Goal: Browse casually: Explore the website without a specific task or goal

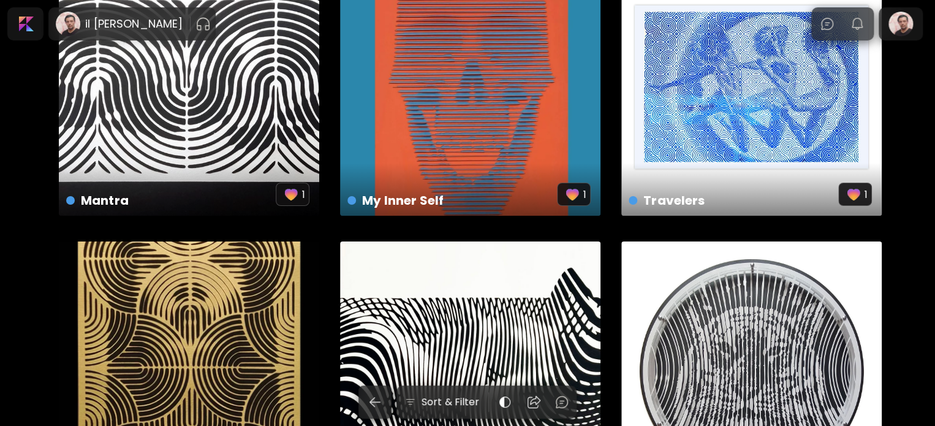
scroll to position [1900, 0]
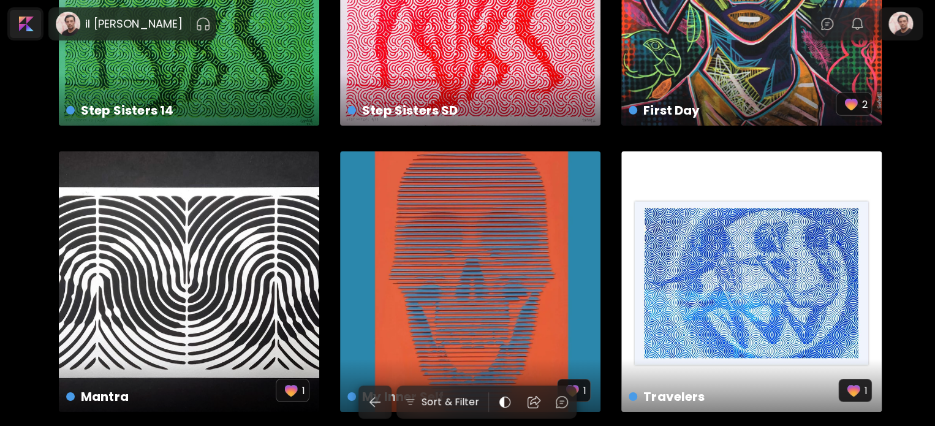
click at [21, 31] on div at bounding box center [25, 24] width 31 height 28
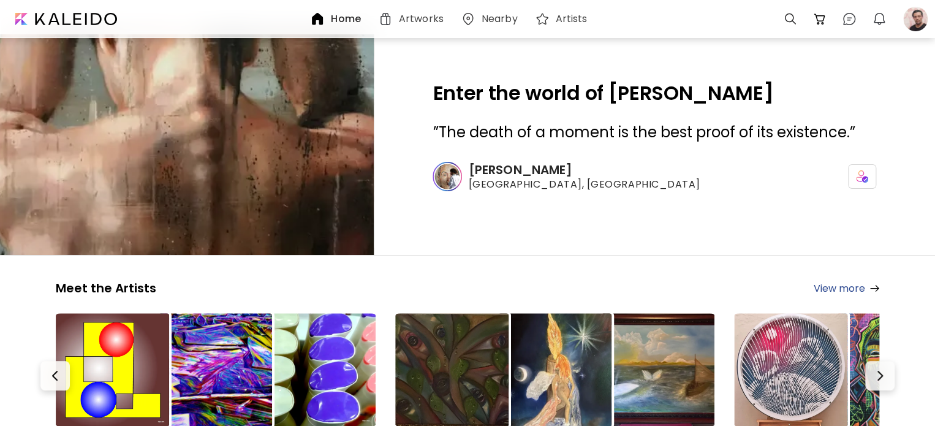
click at [840, 289] on link "View more" at bounding box center [847, 288] width 66 height 15
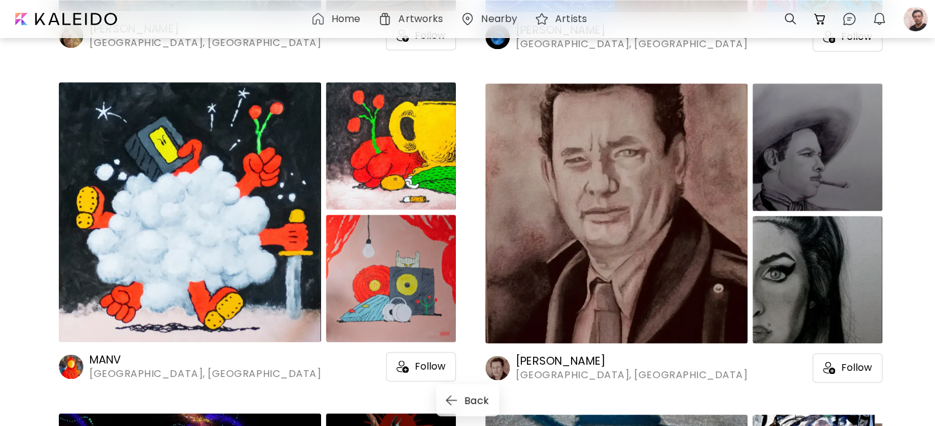
scroll to position [3003, 0]
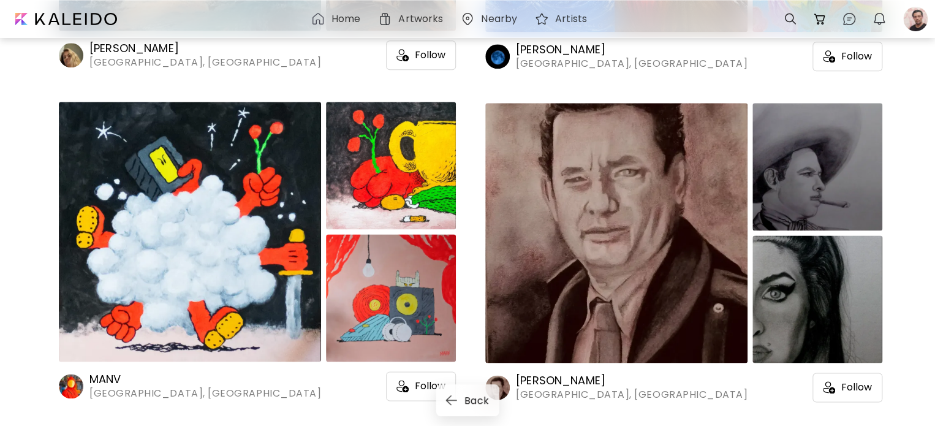
click at [645, 134] on img at bounding box center [616, 233] width 262 height 260
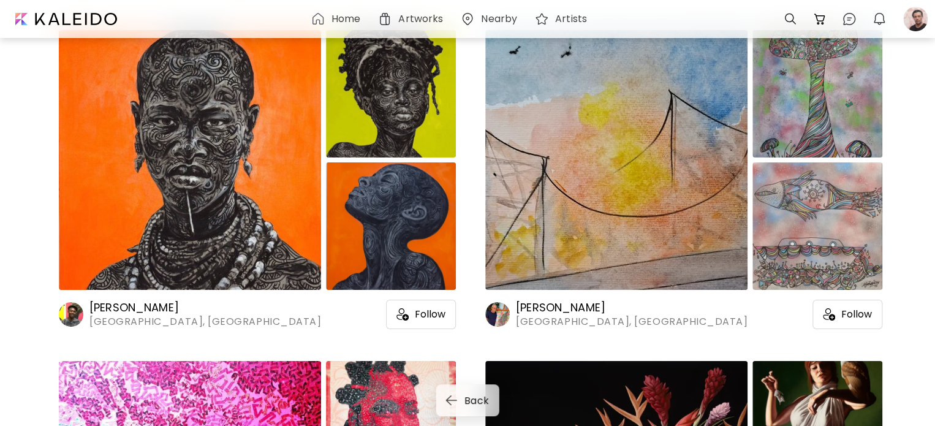
scroll to position [9132, 0]
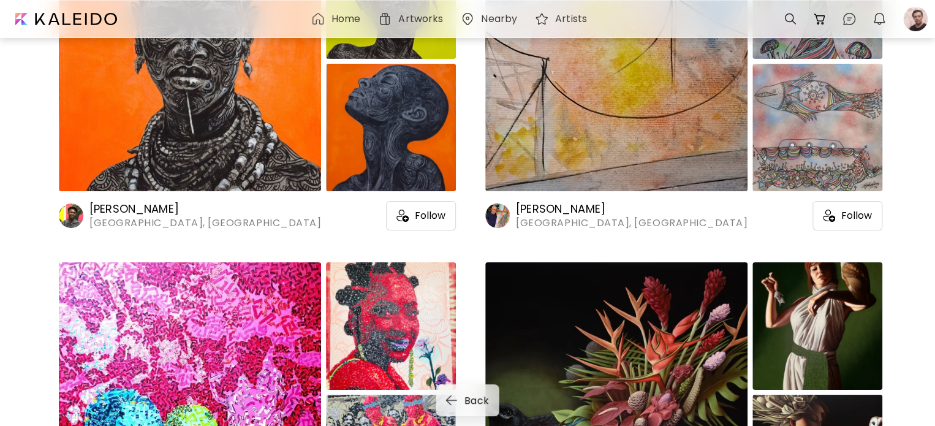
click at [367, 120] on img at bounding box center [391, 127] width 130 height 127
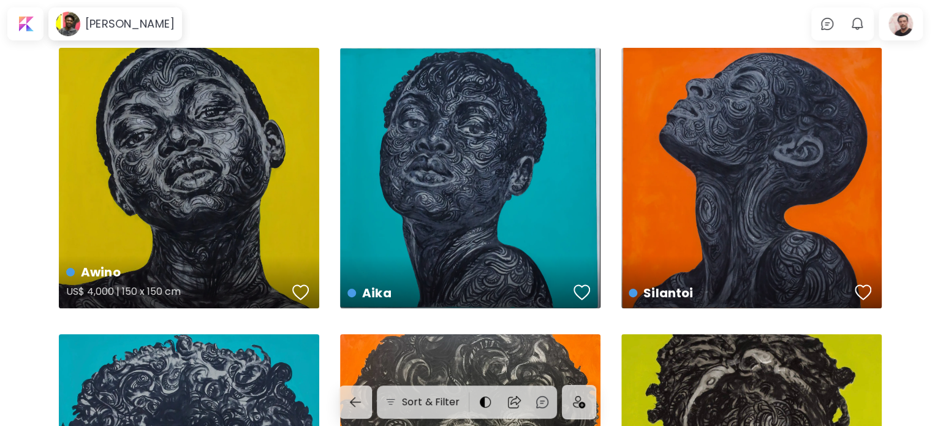
click at [189, 188] on div "Awino US$ 4,000 | 150 x 150 cm" at bounding box center [189, 178] width 260 height 260
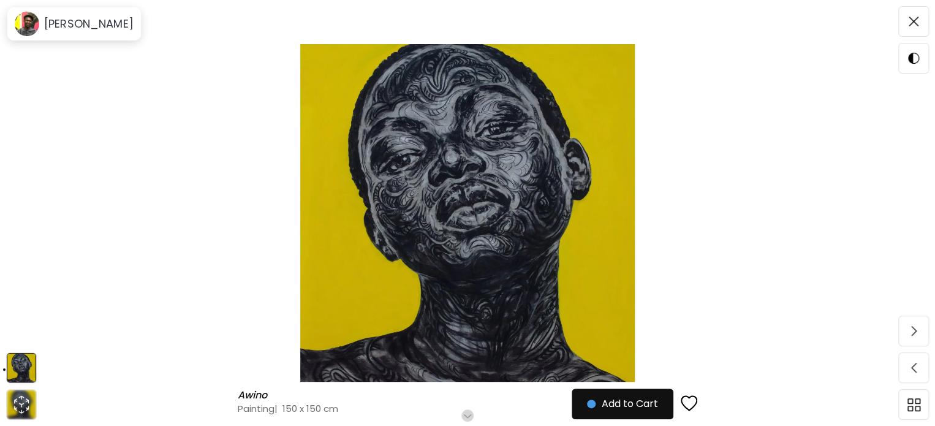
click at [463, 171] on img at bounding box center [467, 213] width 832 height 338
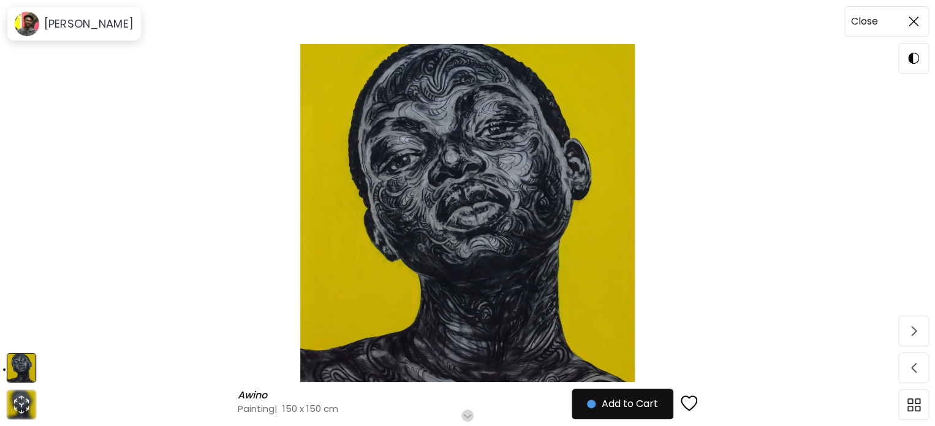
click at [921, 12] on span at bounding box center [914, 22] width 26 height 26
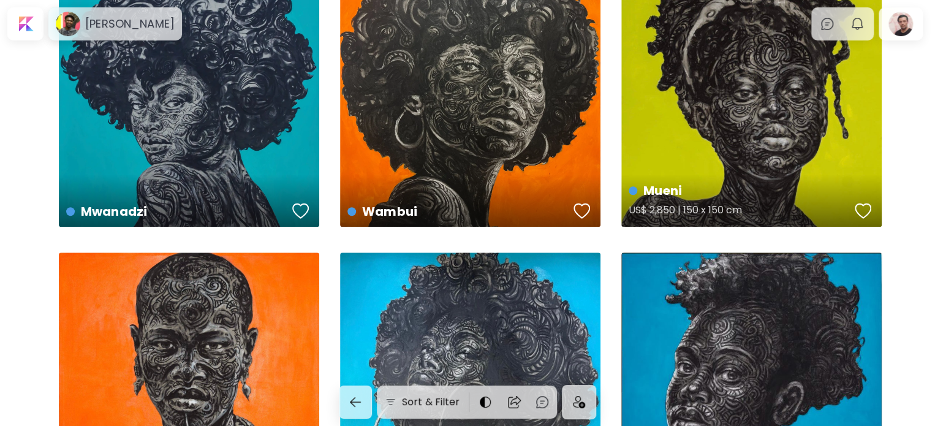
scroll to position [522, 0]
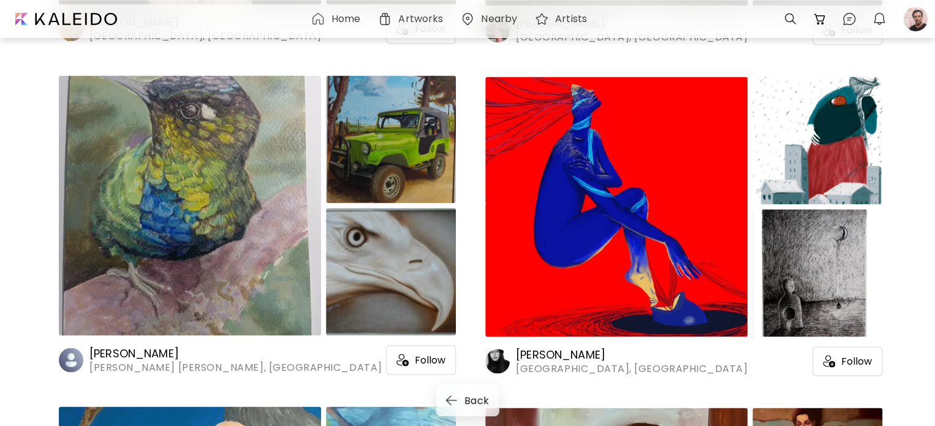
scroll to position [14954, 0]
